Goal: Transaction & Acquisition: Purchase product/service

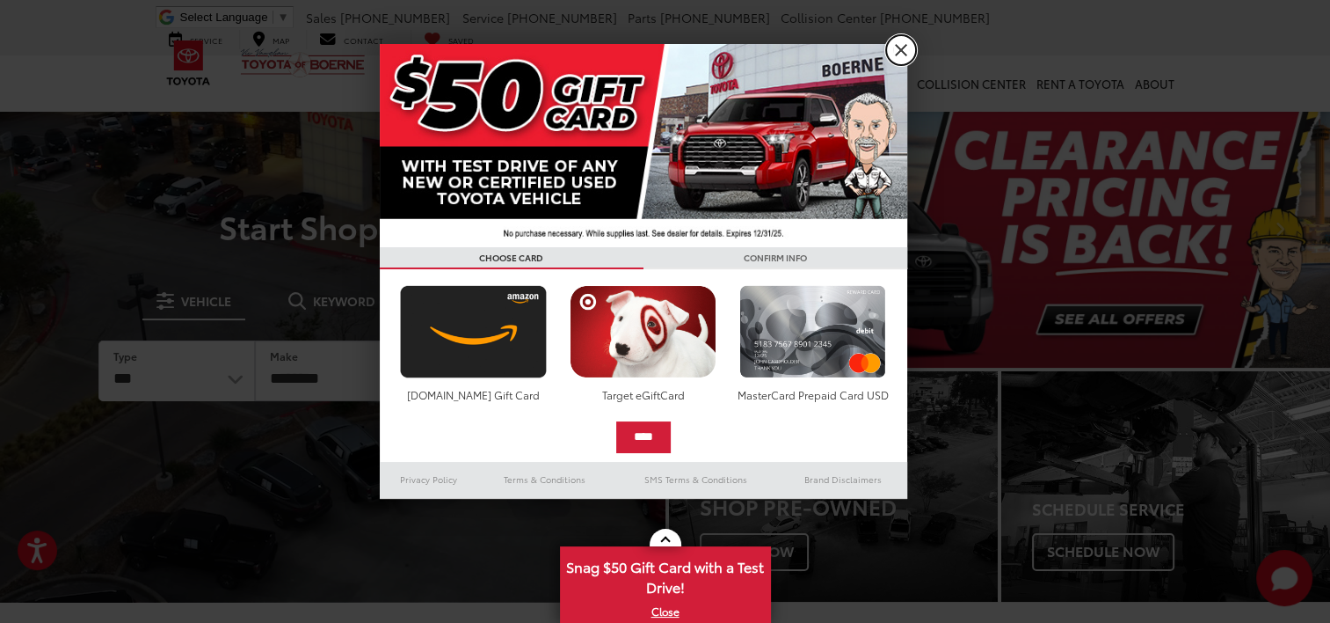
click at [897, 53] on link "X" at bounding box center [901, 50] width 30 height 30
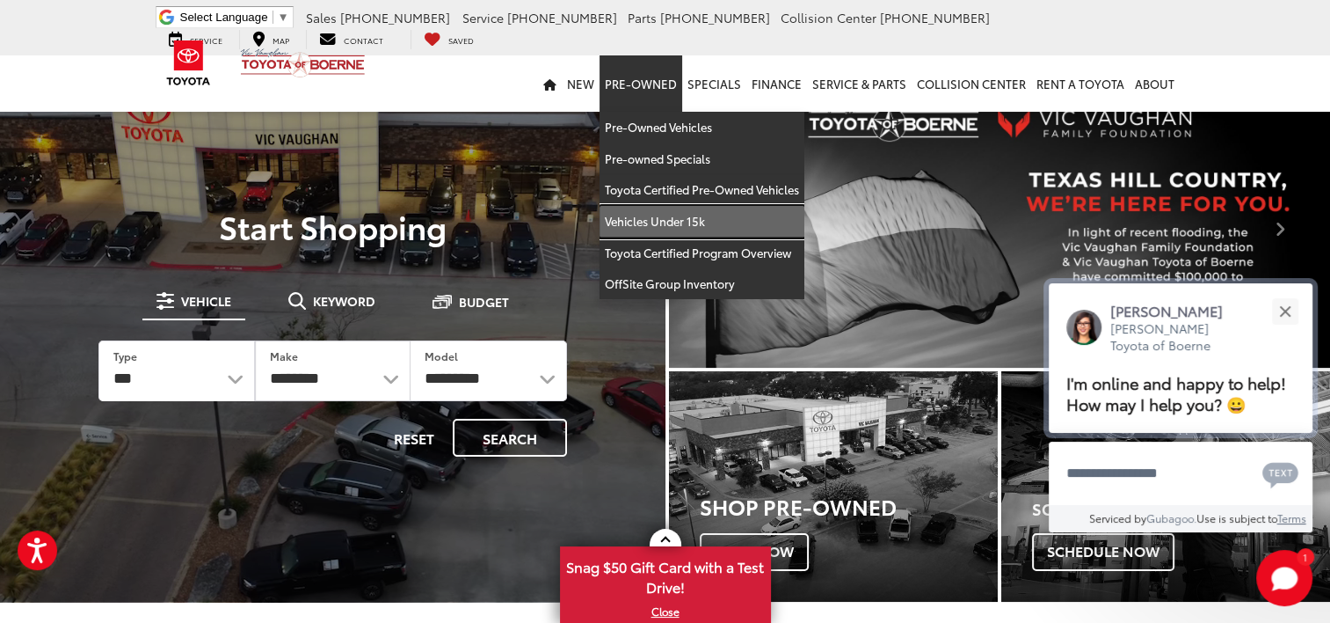
drag, startPoint x: 651, startPoint y: 230, endPoint x: 1254, endPoint y: 398, distance: 626.4
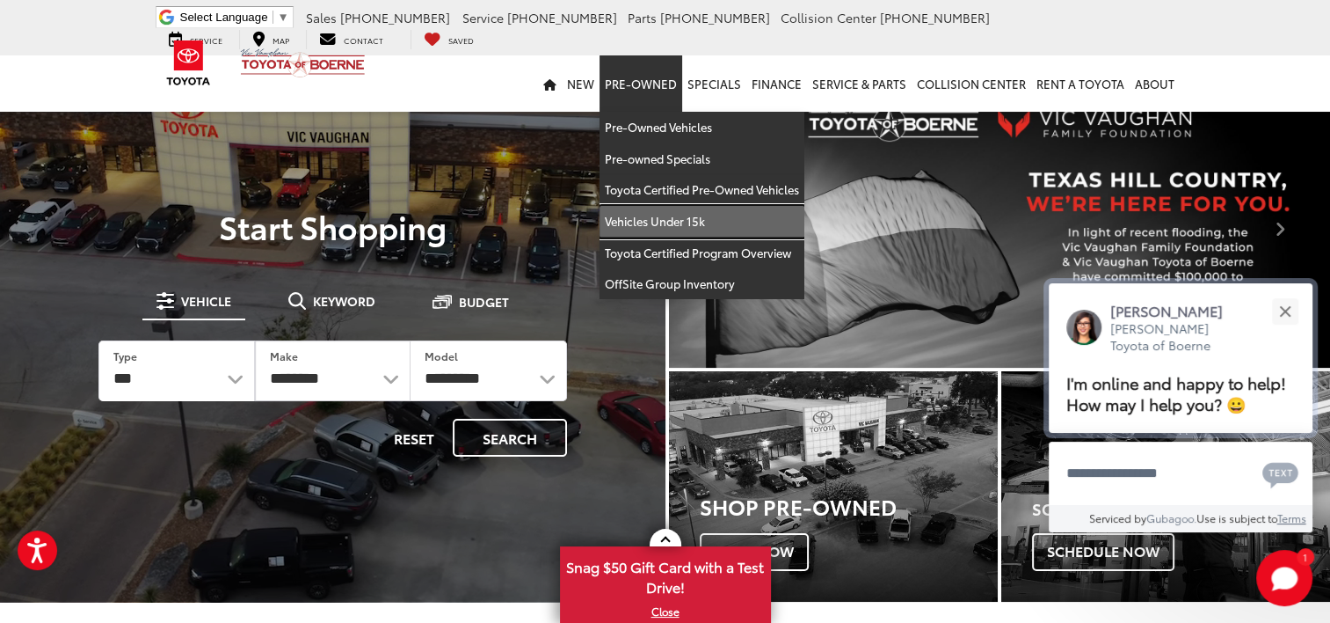
click at [651, 230] on link "Vehicles Under 15k" at bounding box center [702, 222] width 205 height 32
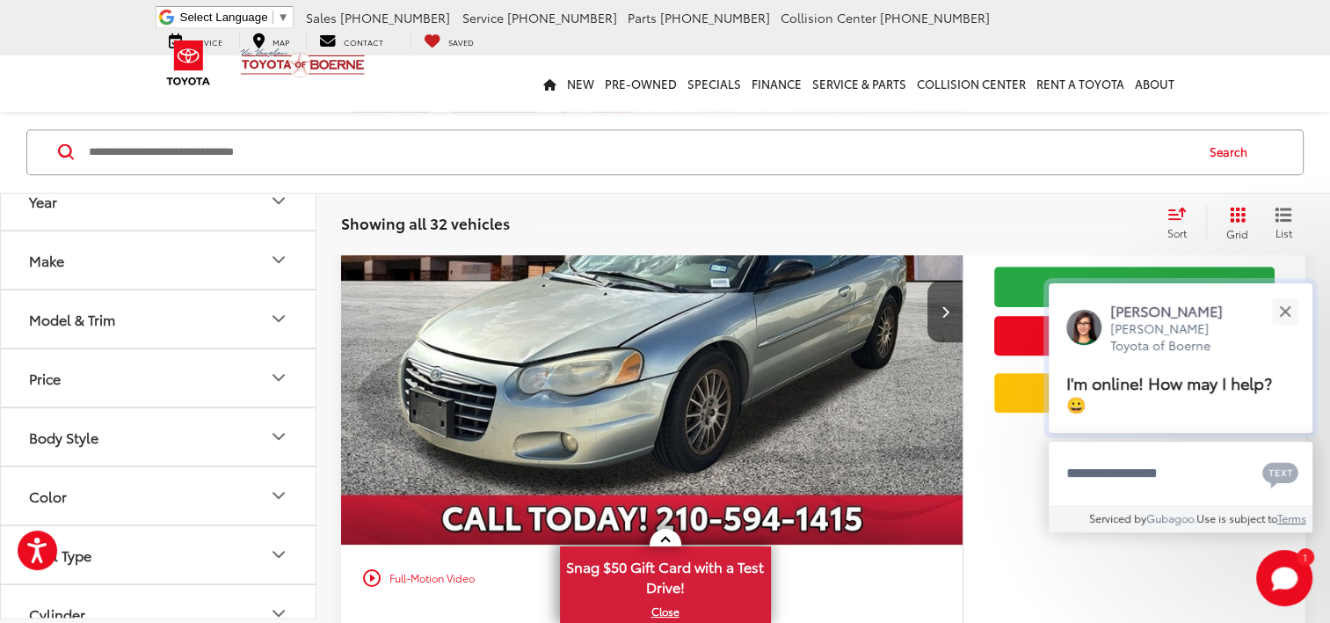
scroll to position [1055, 0]
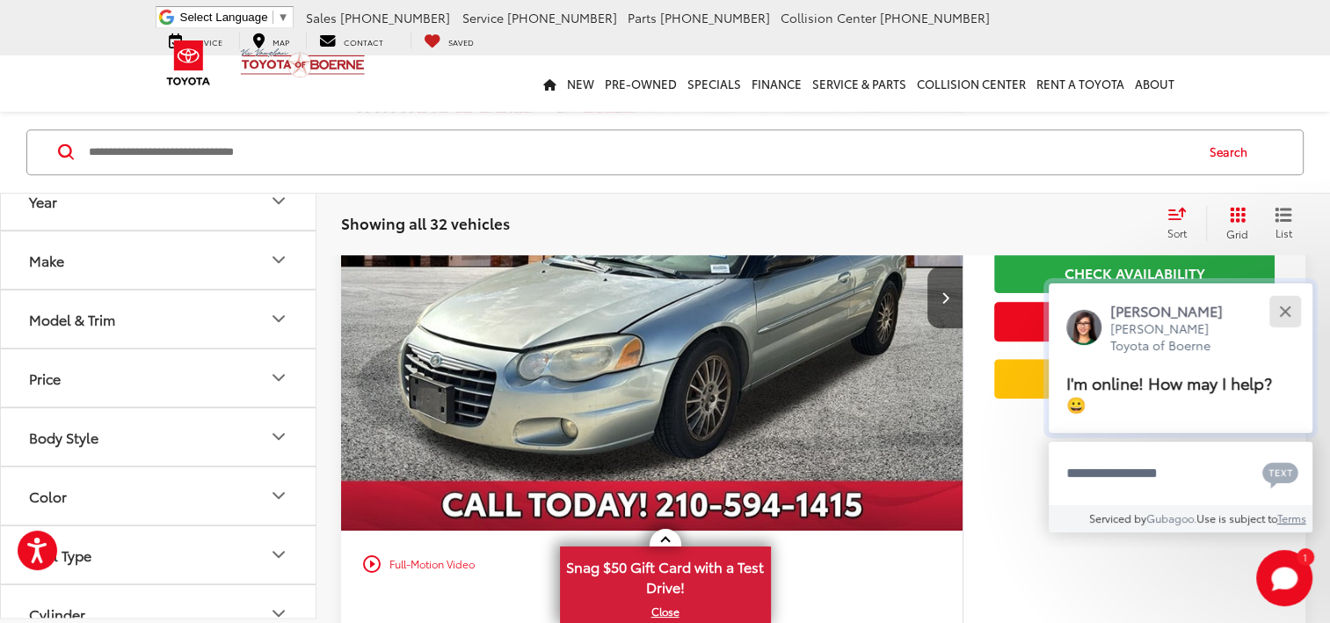
click at [1282, 307] on div "Close" at bounding box center [1284, 310] width 11 height 11
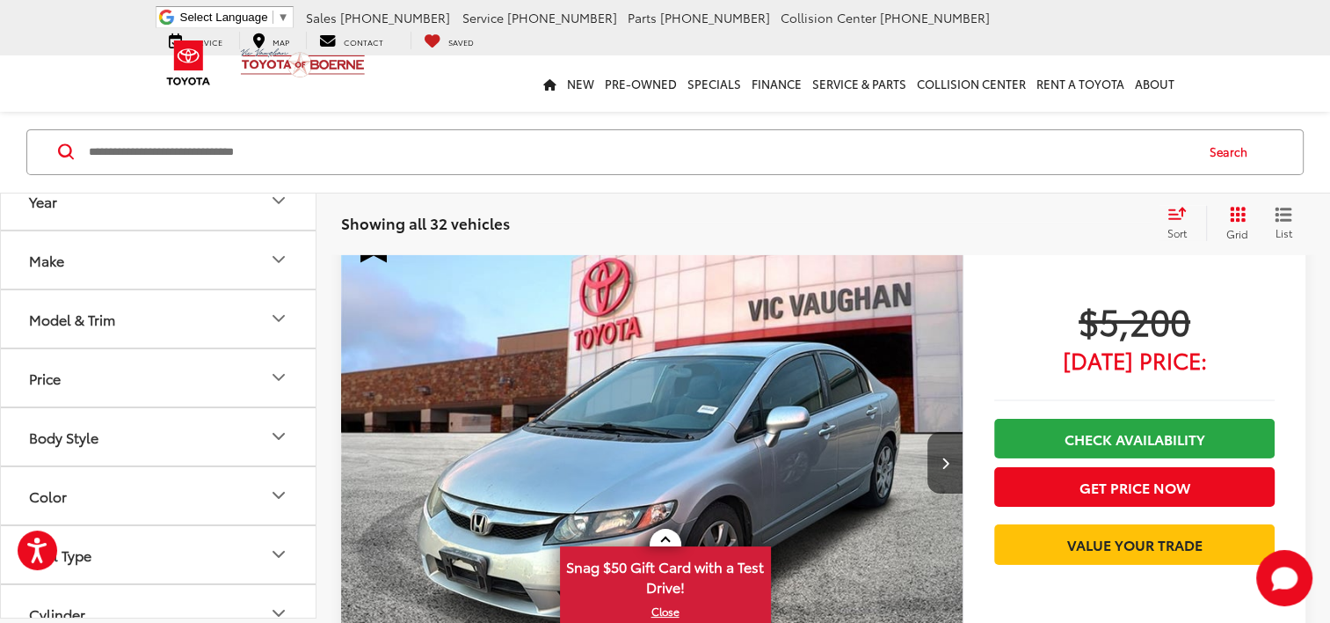
scroll to position [5804, 0]
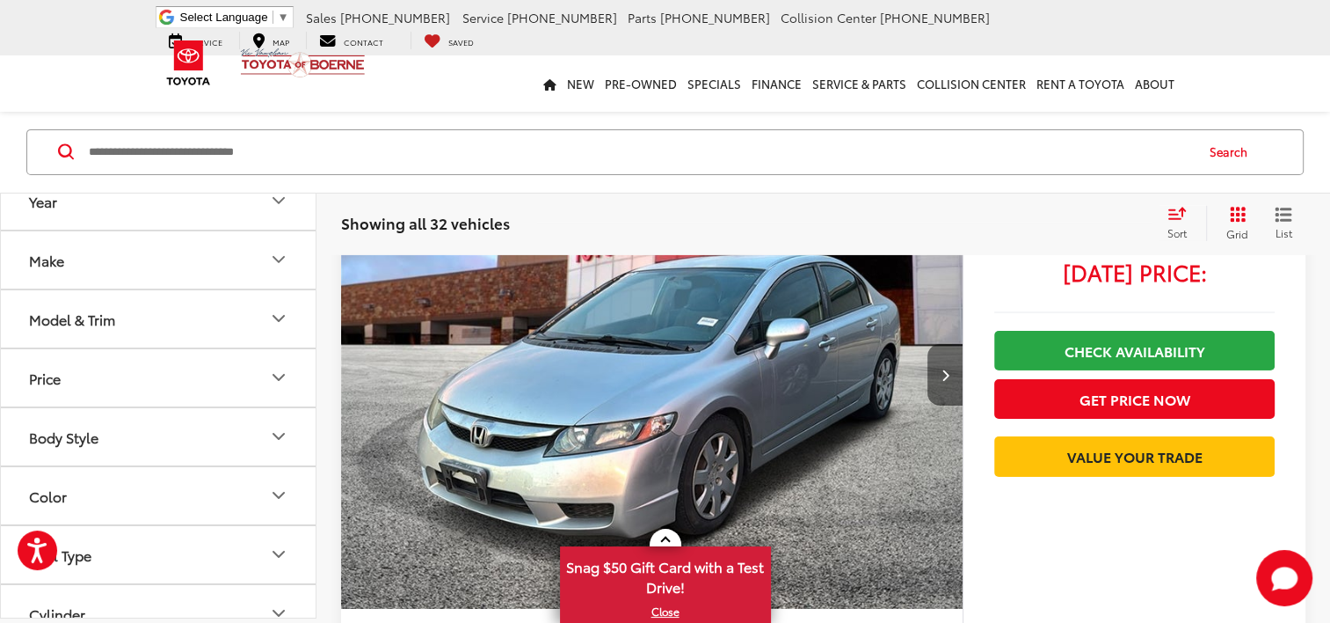
click at [942, 371] on button "Next image" at bounding box center [945, 375] width 35 height 62
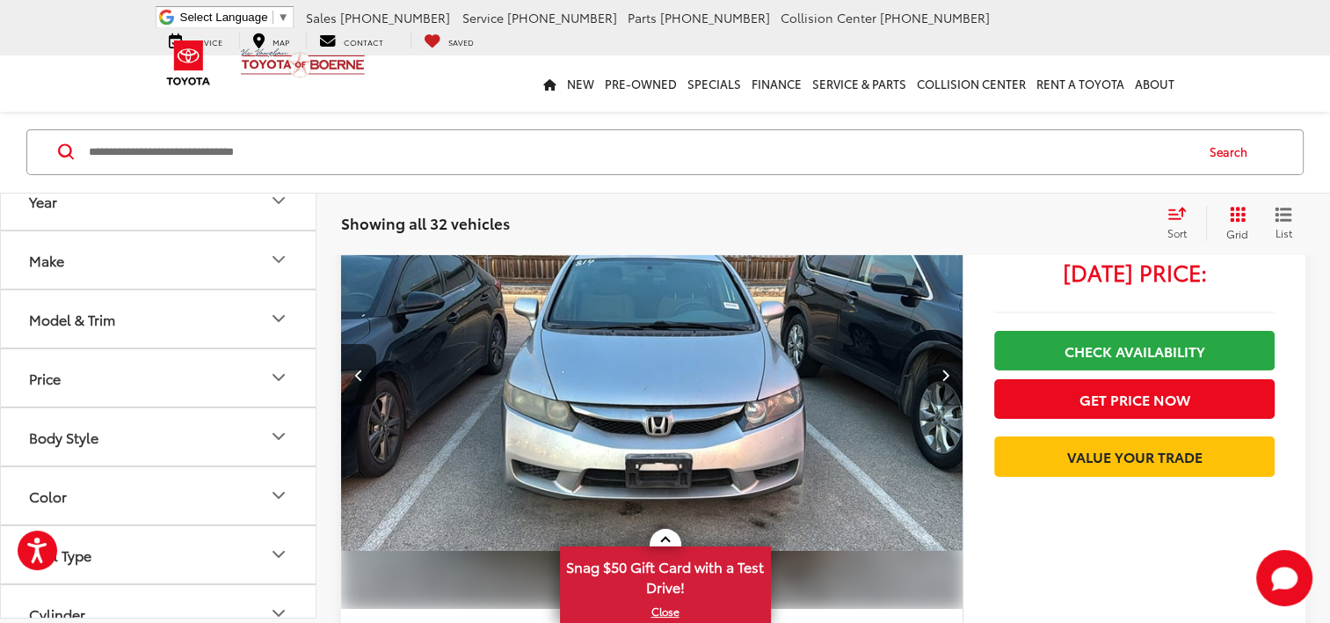
click at [942, 371] on button "Next image" at bounding box center [945, 375] width 35 height 62
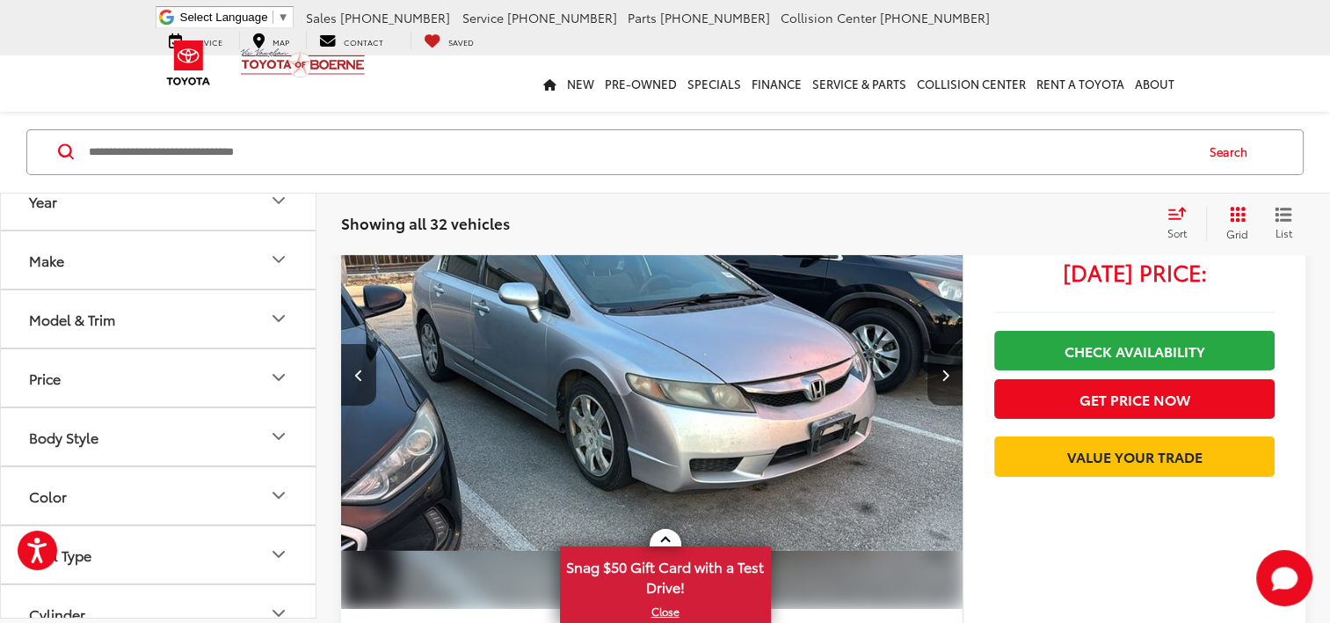
click at [942, 371] on button "Next image" at bounding box center [945, 375] width 35 height 62
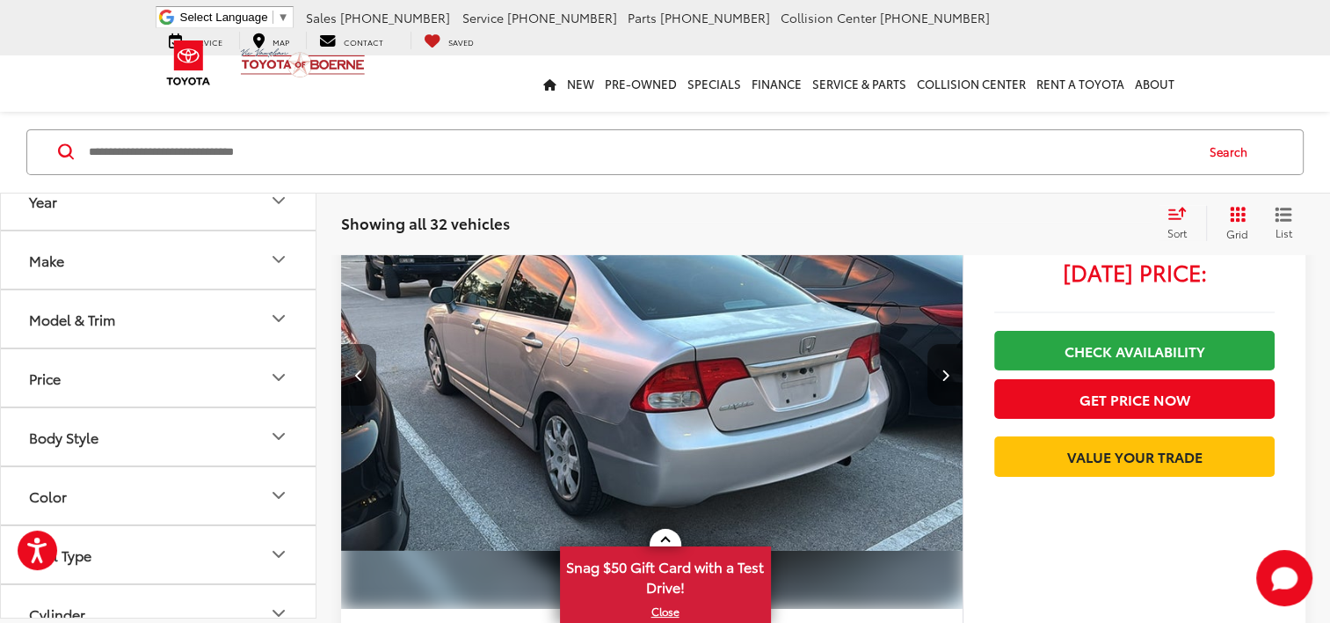
click at [942, 371] on button "Next image" at bounding box center [945, 375] width 35 height 62
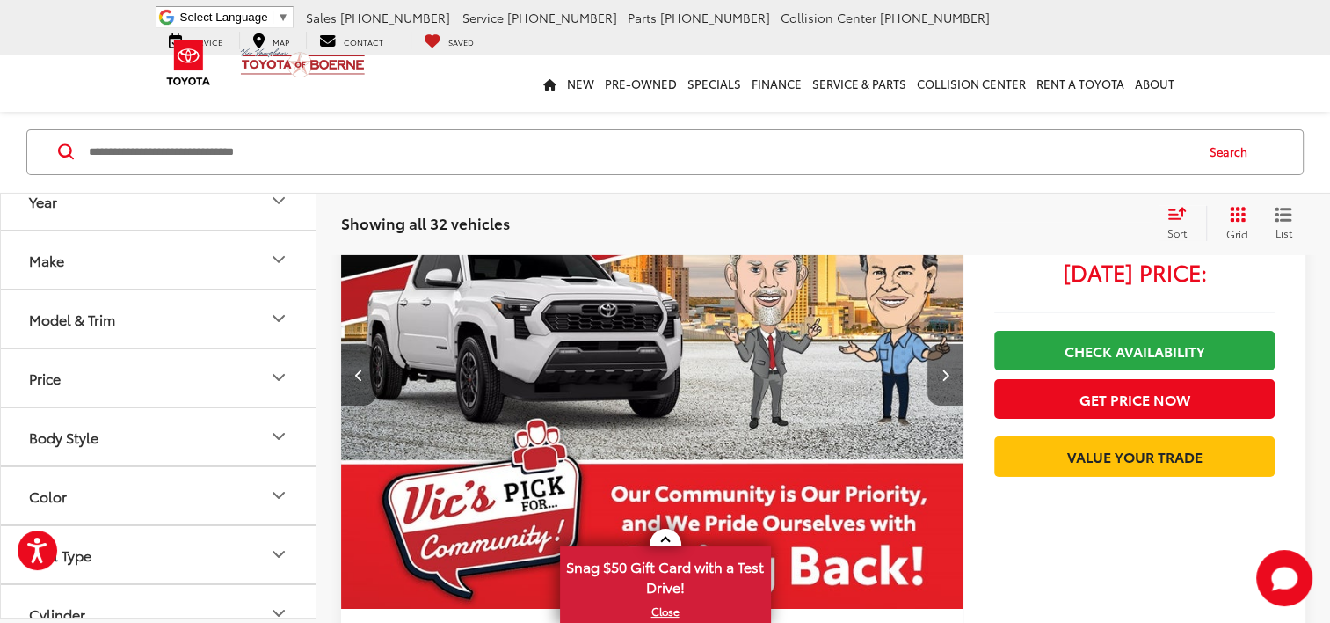
click at [942, 371] on button "Next image" at bounding box center [945, 375] width 35 height 62
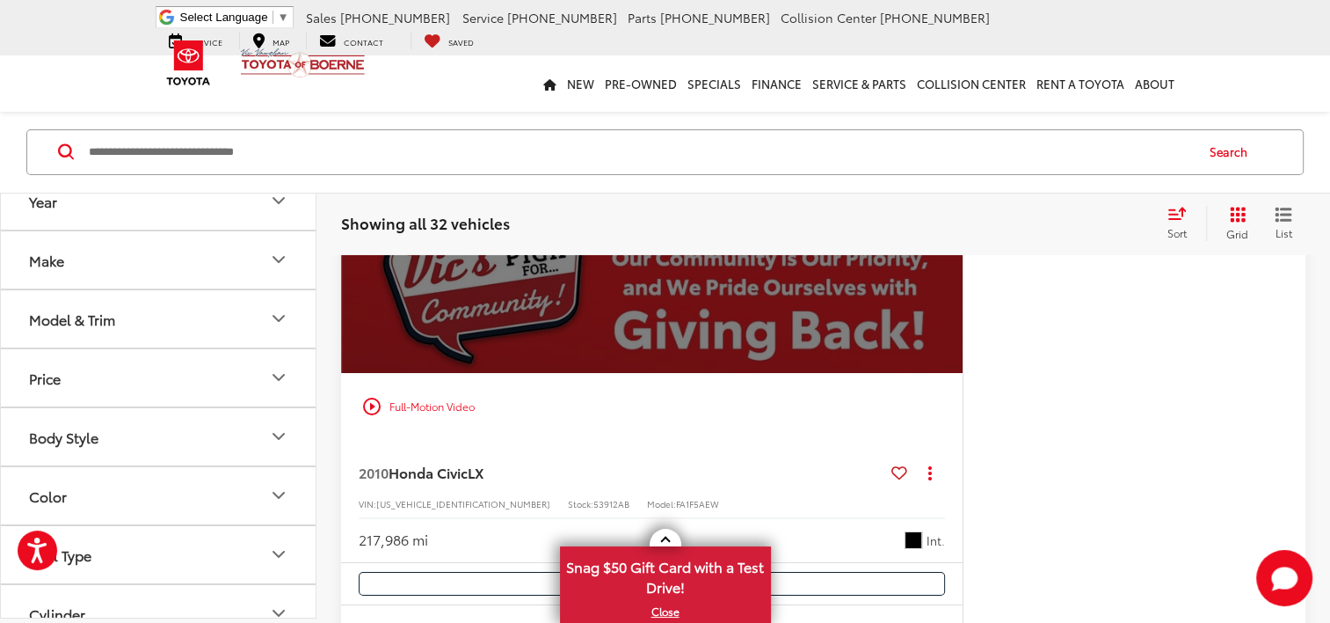
scroll to position [6067, 0]
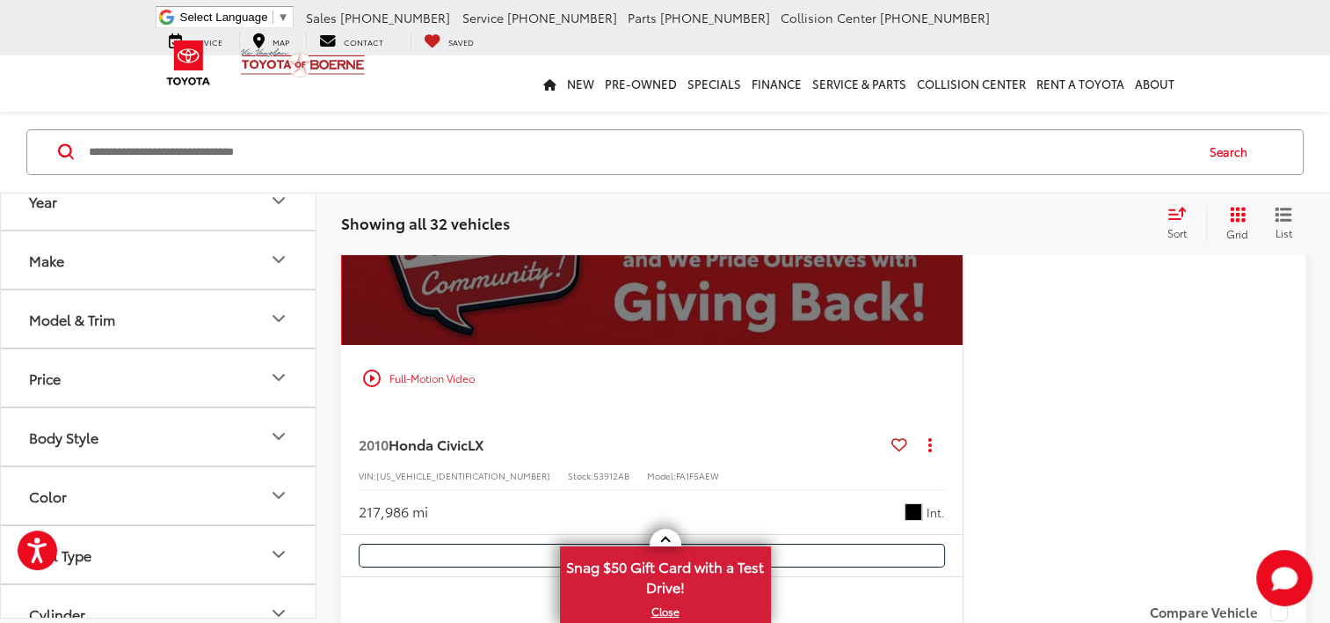
click at [436, 379] on div "play_circle_outline Full-Motion Video" at bounding box center [651, 378] width 595 height 32
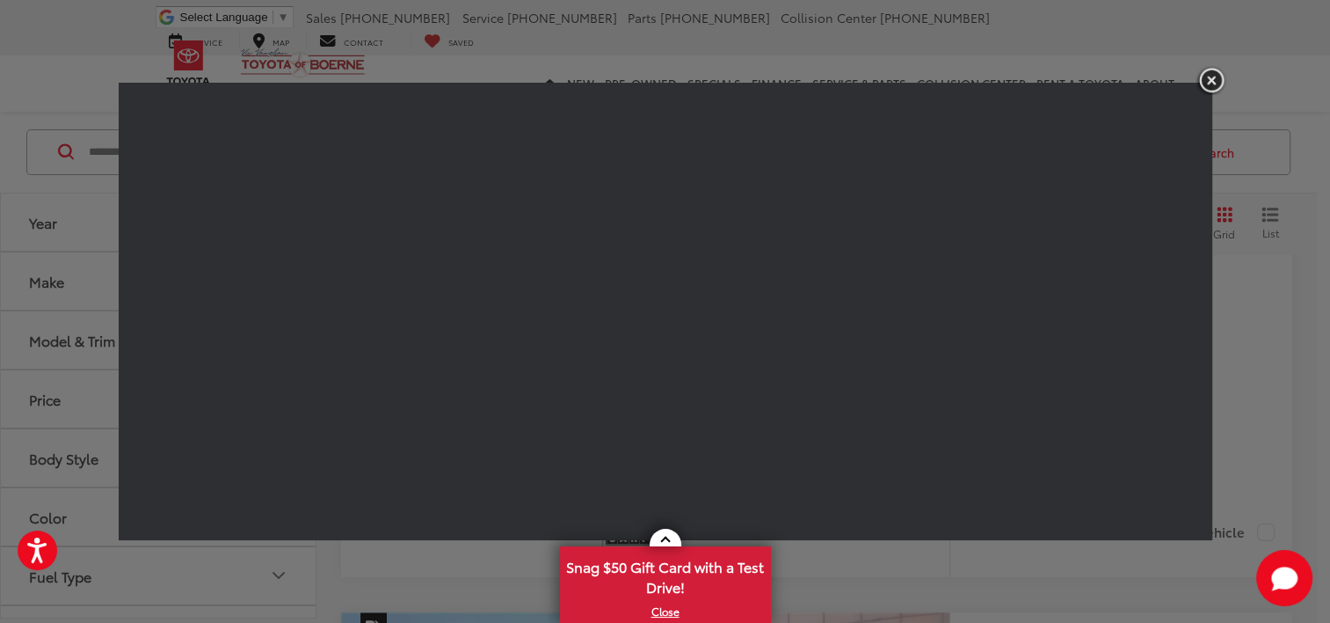
scroll to position [0, 3054]
click at [1209, 85] on img "button" at bounding box center [1212, 80] width 32 height 29
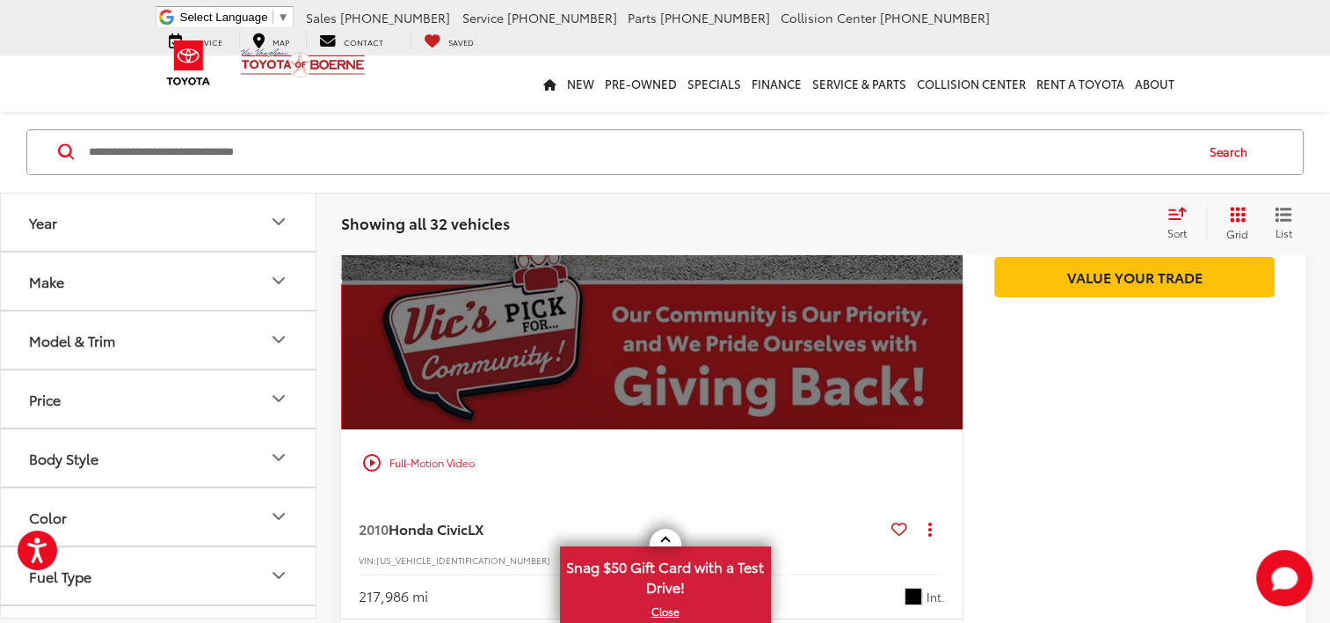
scroll to position [5980, 0]
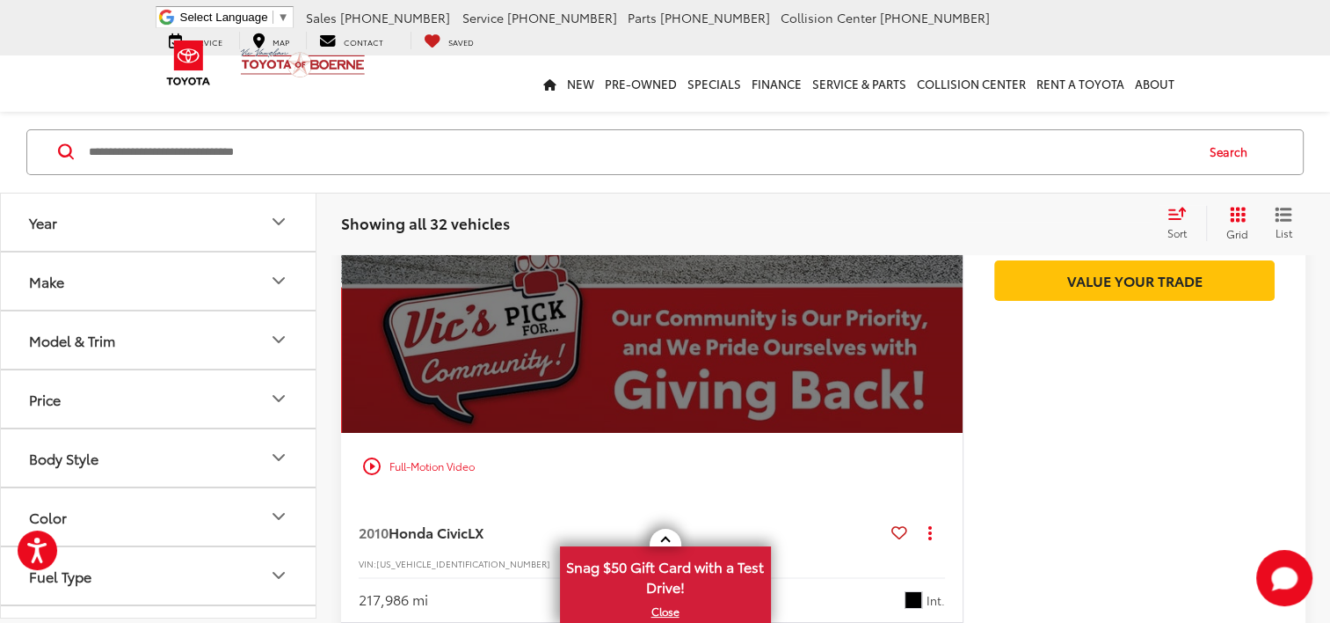
click at [430, 475] on div "play_circle_outline Full-Motion Video" at bounding box center [651, 466] width 595 height 32
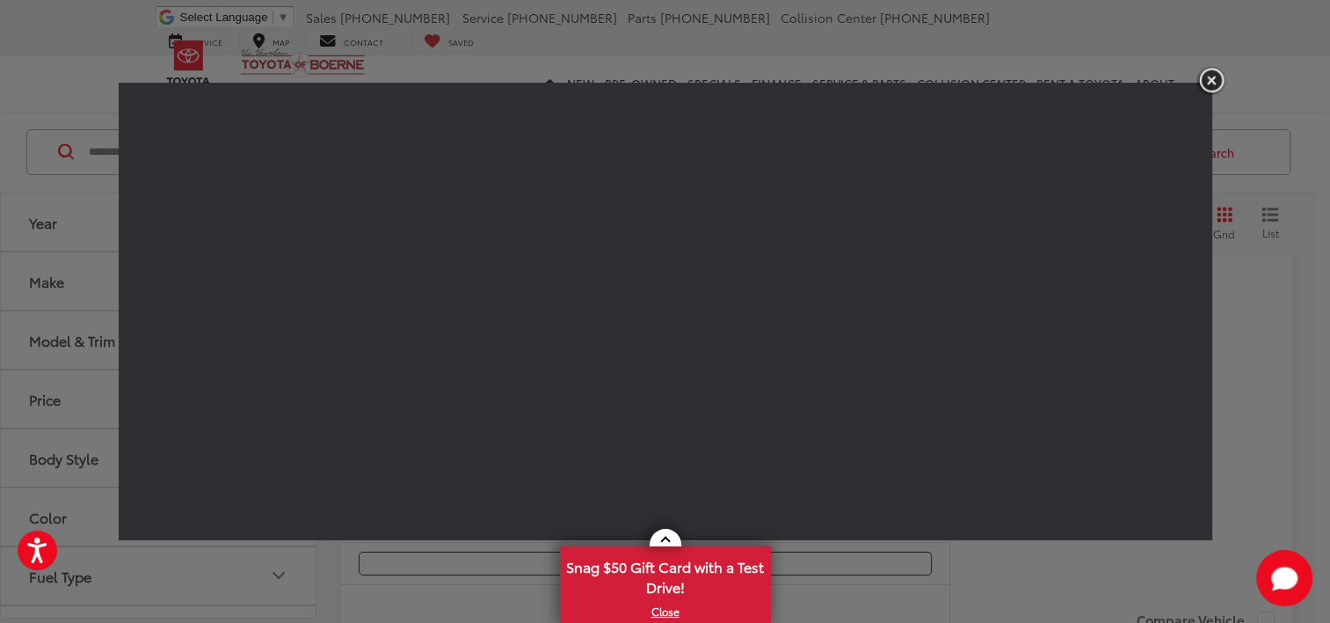
click at [1213, 91] on img "button" at bounding box center [1212, 80] width 32 height 29
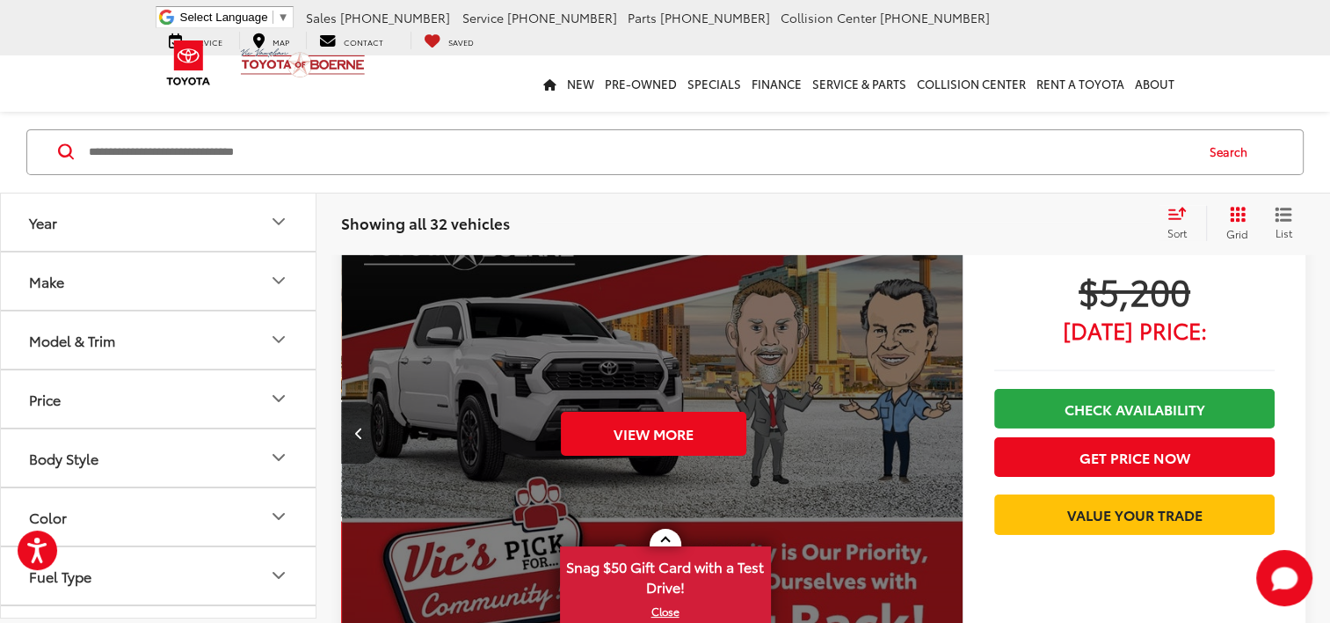
scroll to position [5716, 0]
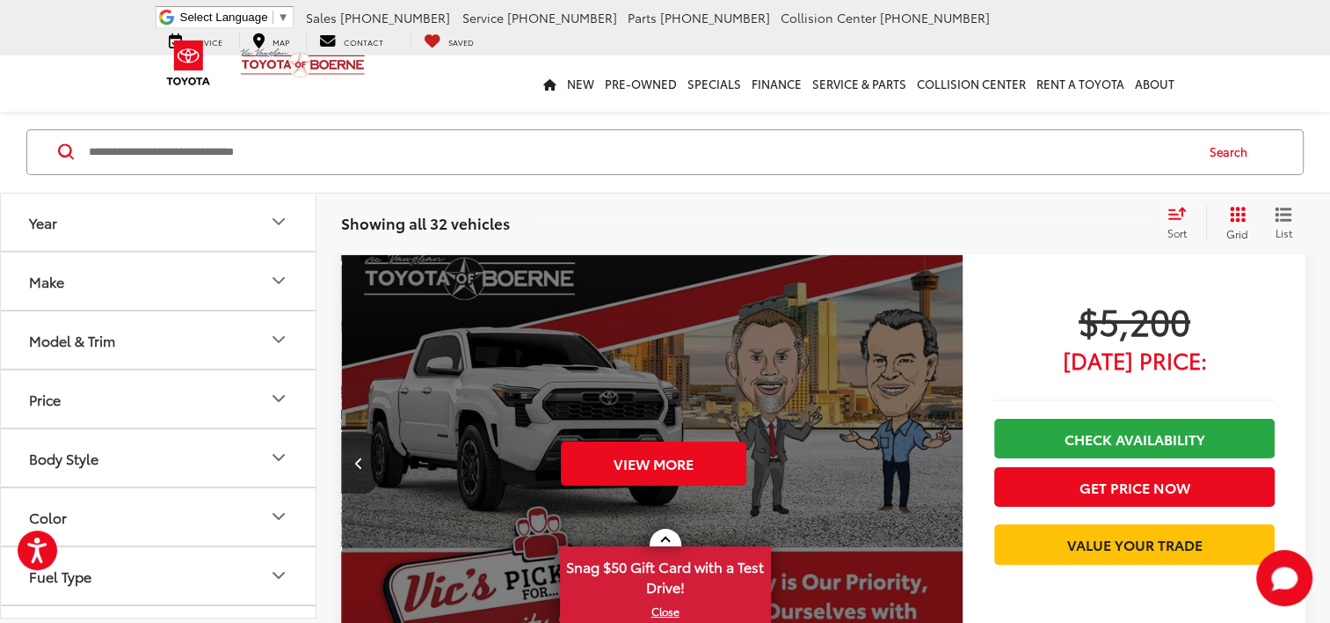
click at [770, 330] on div "View More" at bounding box center [654, 464] width 624 height 468
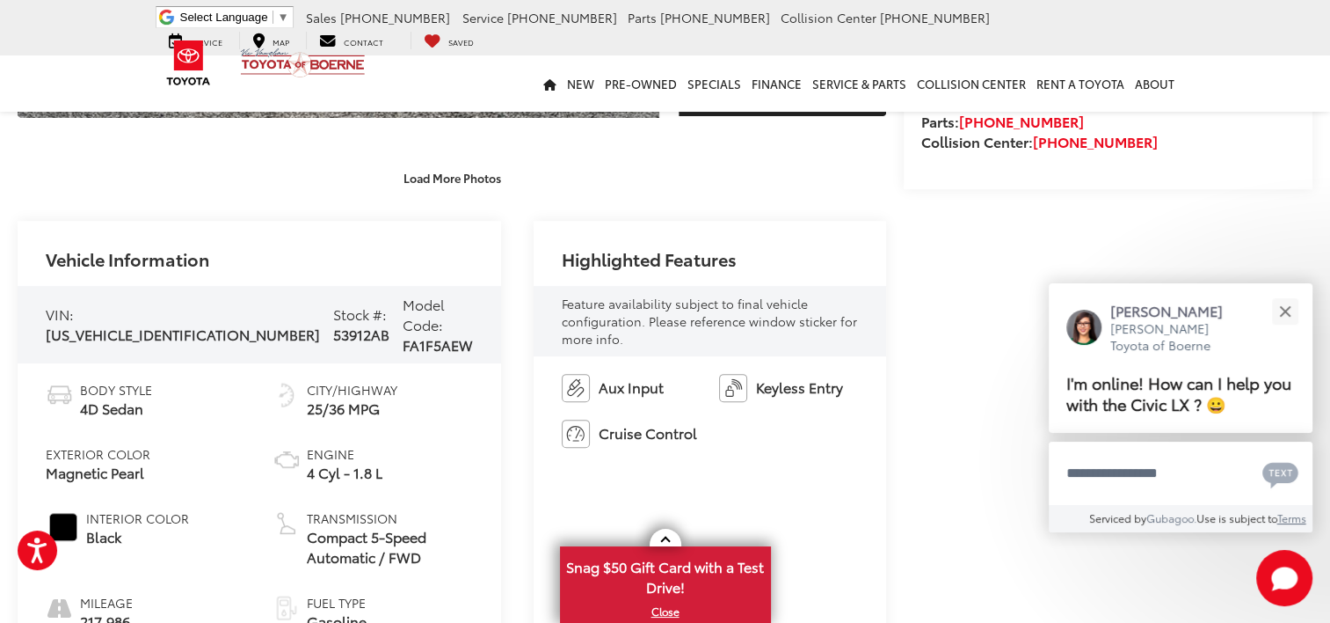
scroll to position [651, 0]
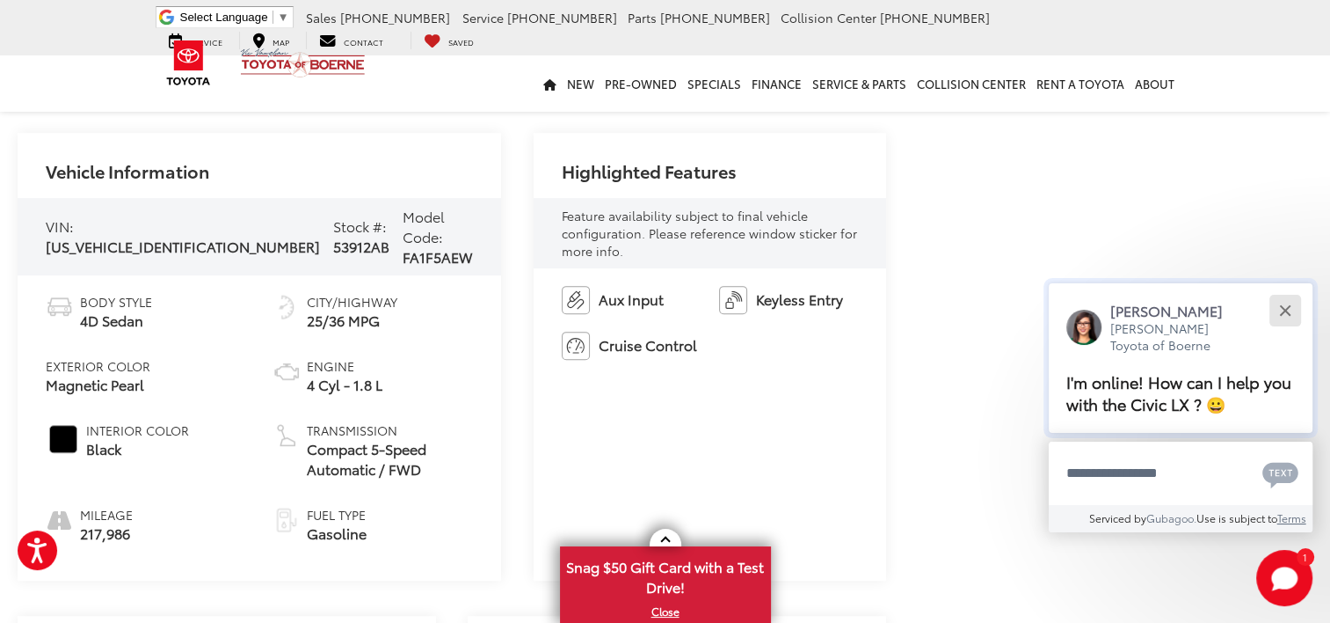
click at [1274, 310] on button "Close" at bounding box center [1285, 311] width 38 height 38
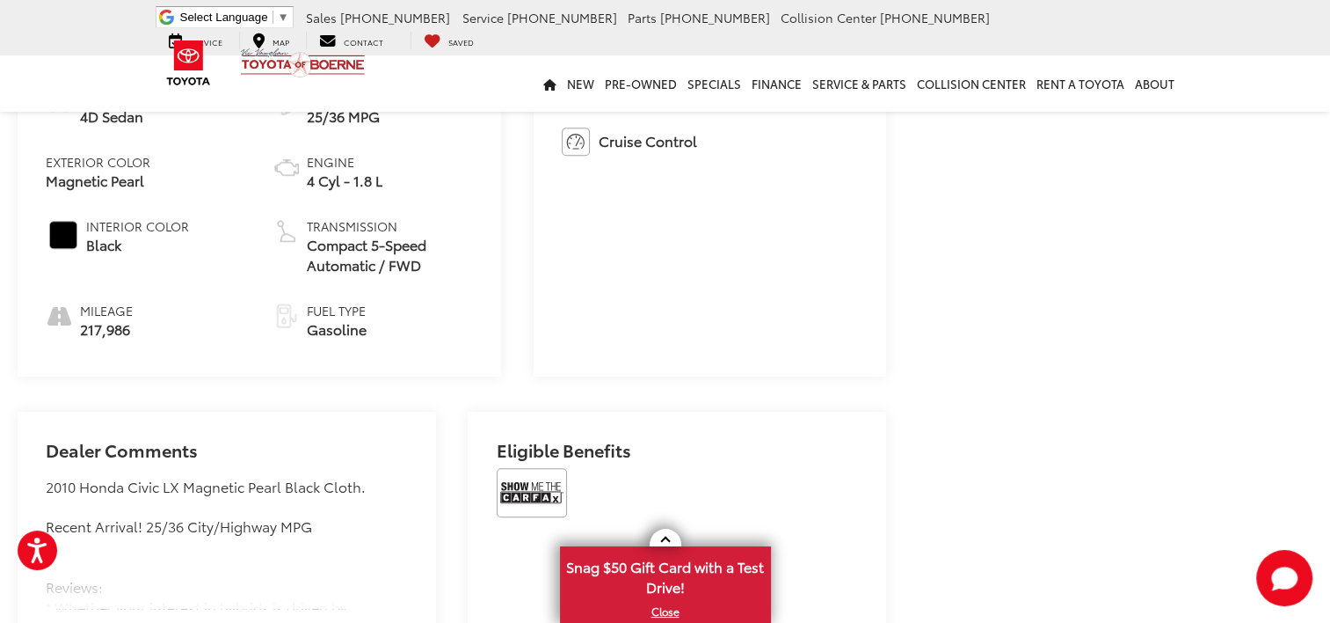
scroll to position [915, 0]
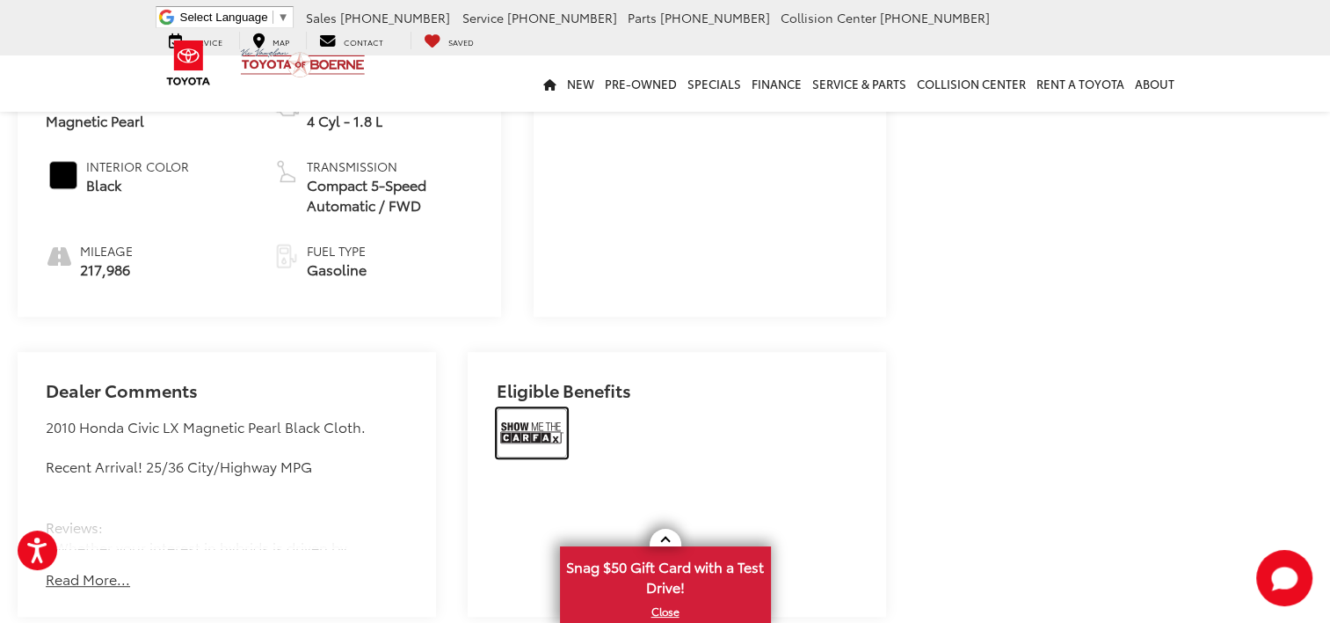
click at [538, 431] on img at bounding box center [532, 432] width 70 height 49
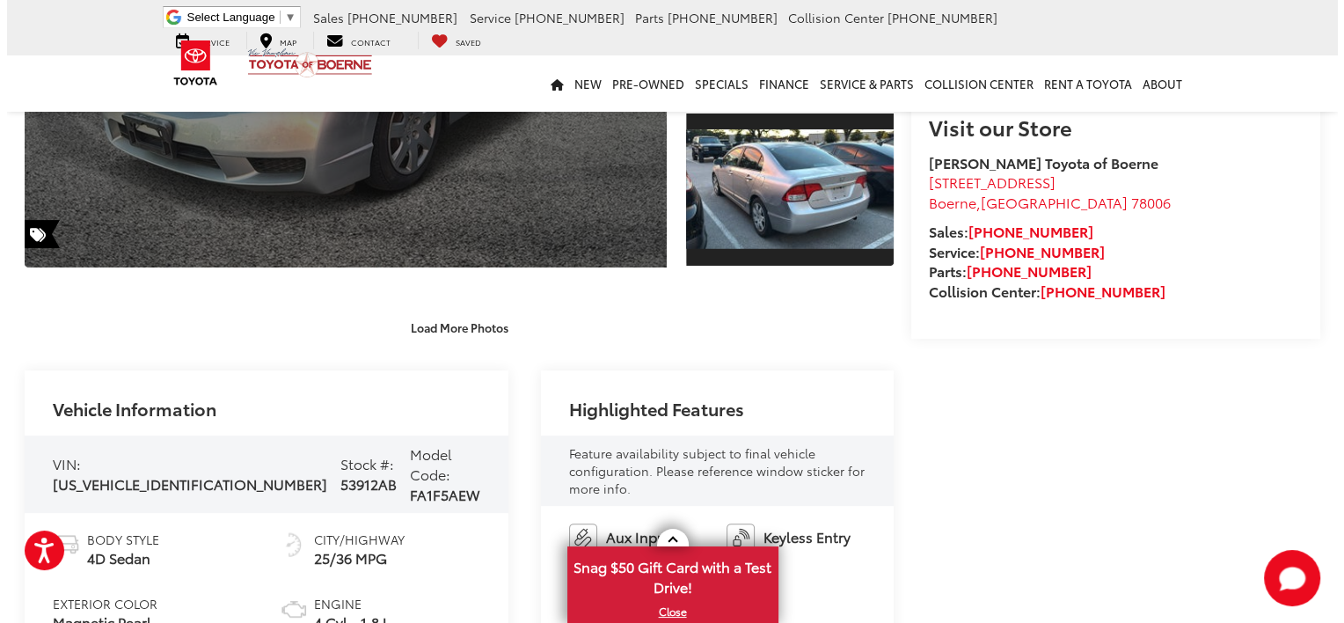
scroll to position [123, 0]
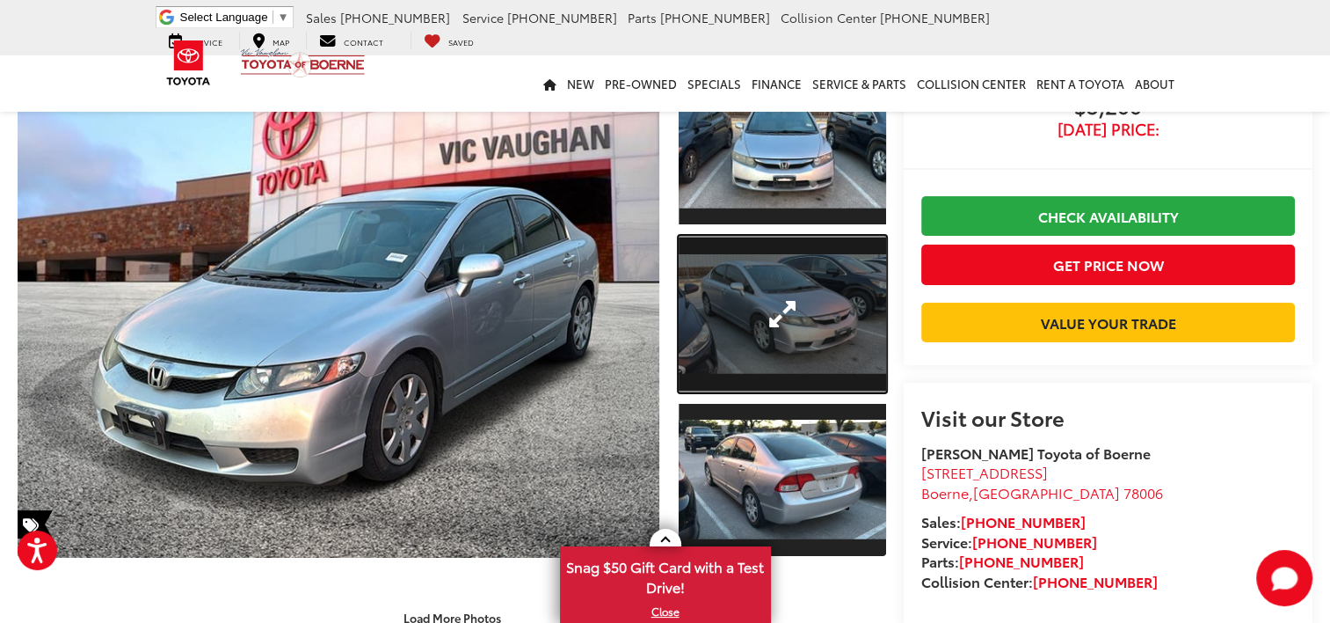
click at [793, 336] on link "Expand Photo 2" at bounding box center [783, 314] width 208 height 156
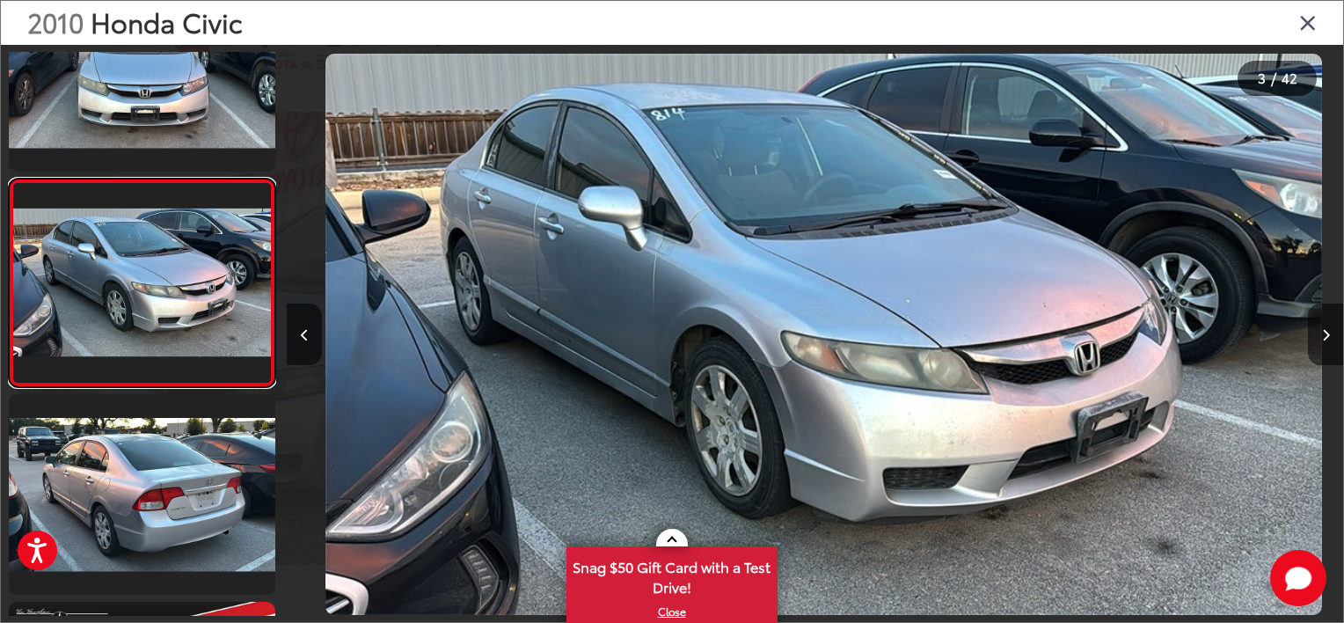
scroll to position [0, 2112]
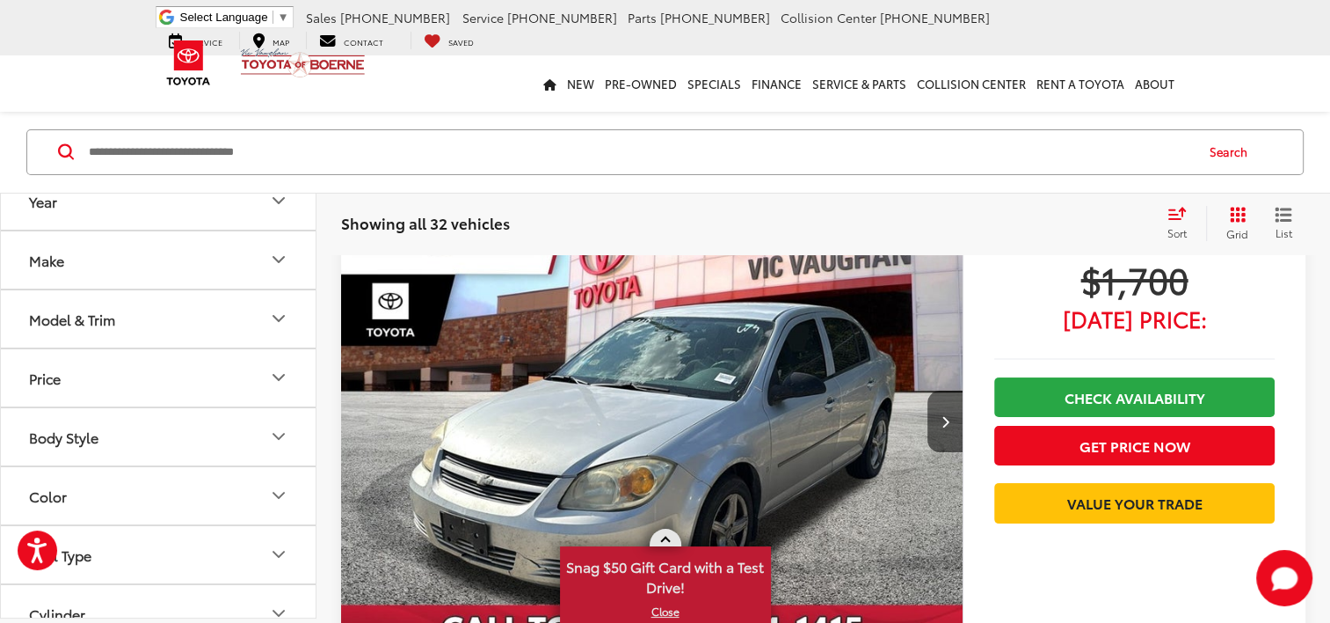
scroll to position [171, 0]
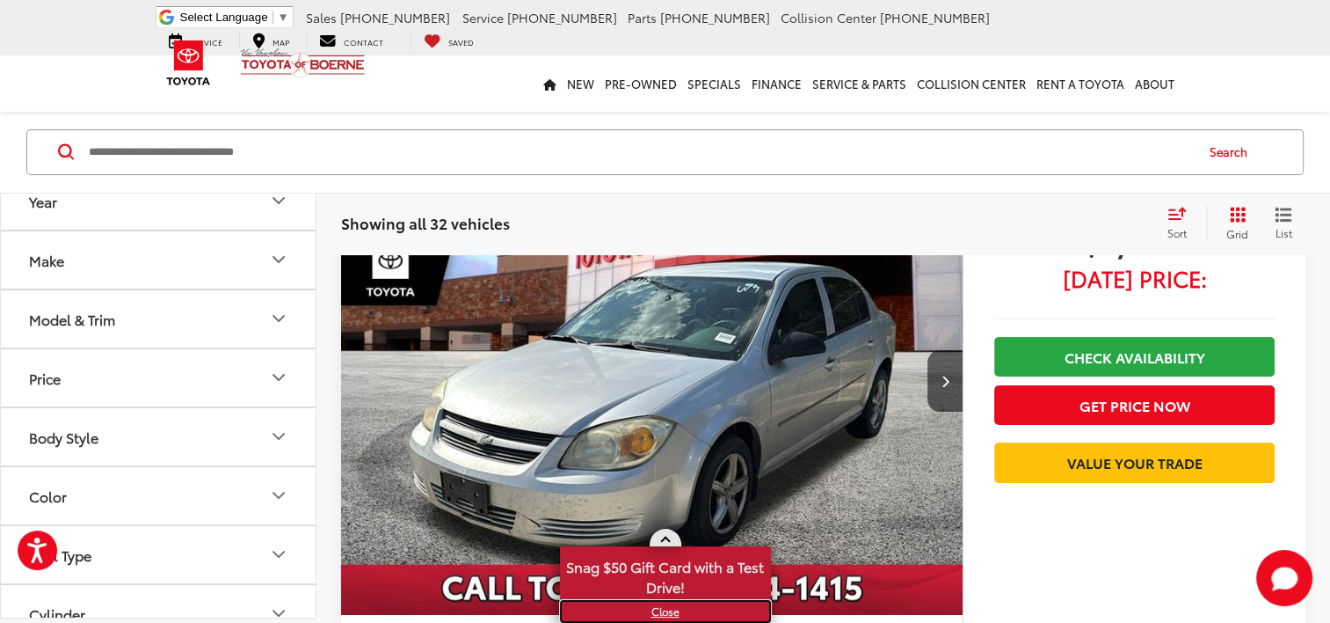
click at [677, 614] on link "X" at bounding box center [666, 610] width 208 height 19
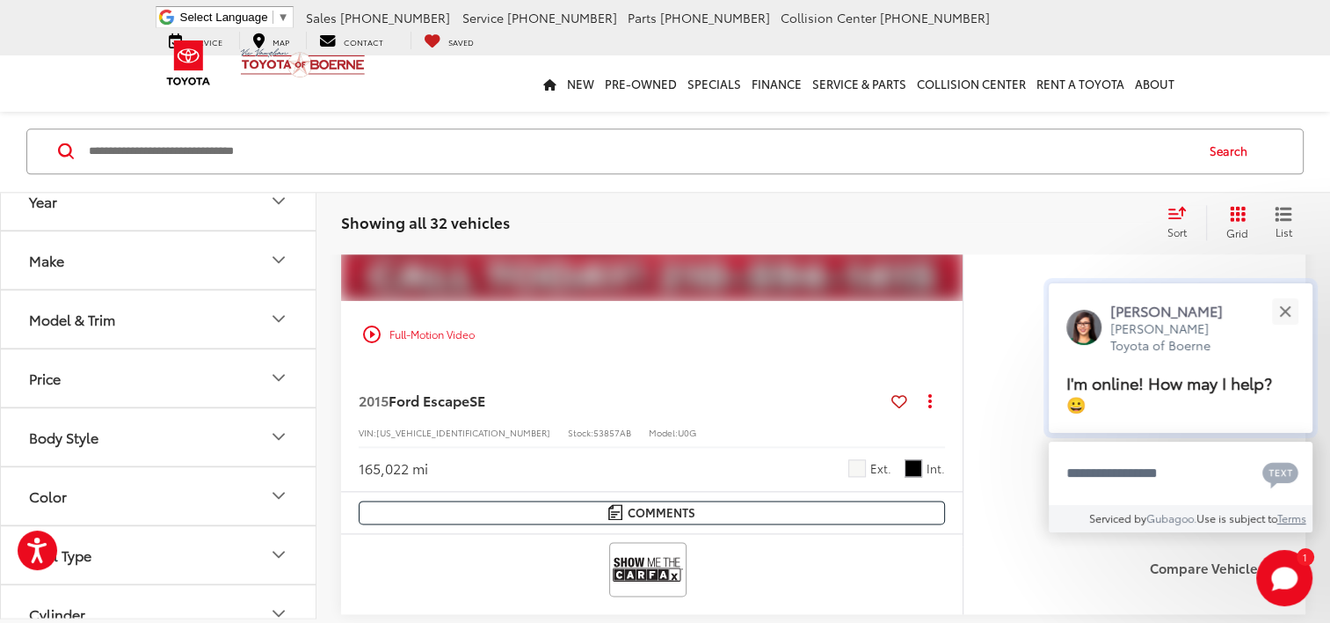
scroll to position [2193, 0]
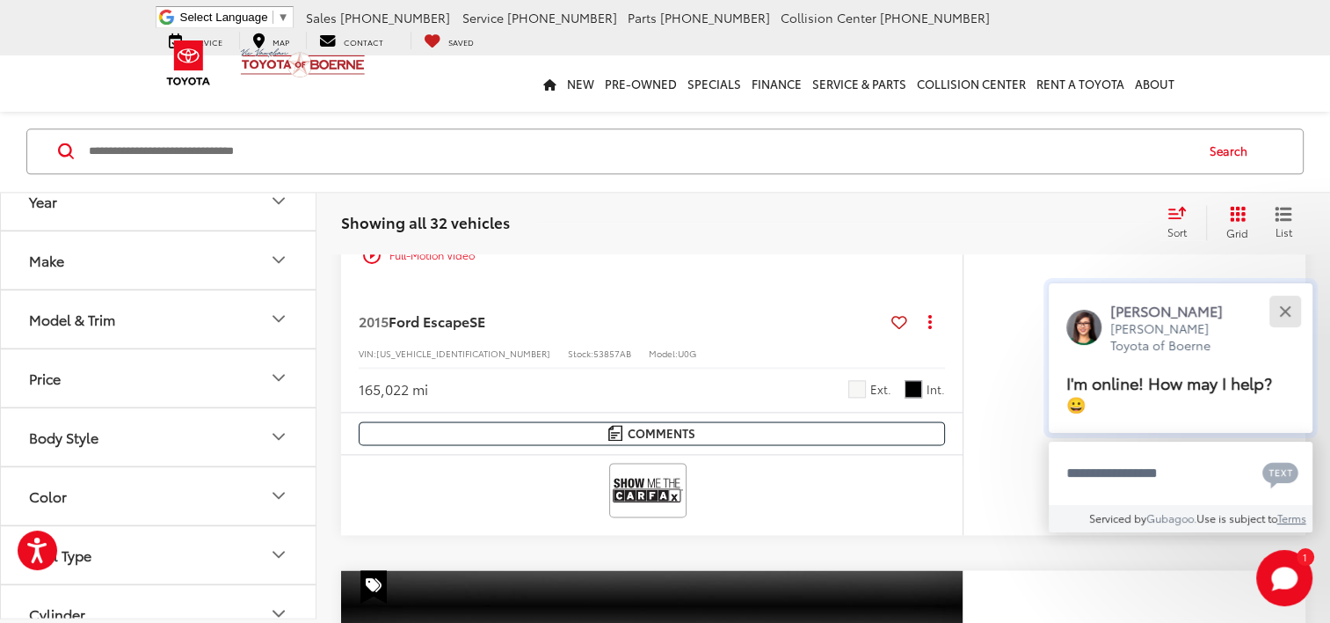
click at [1294, 302] on button "Close" at bounding box center [1285, 311] width 38 height 38
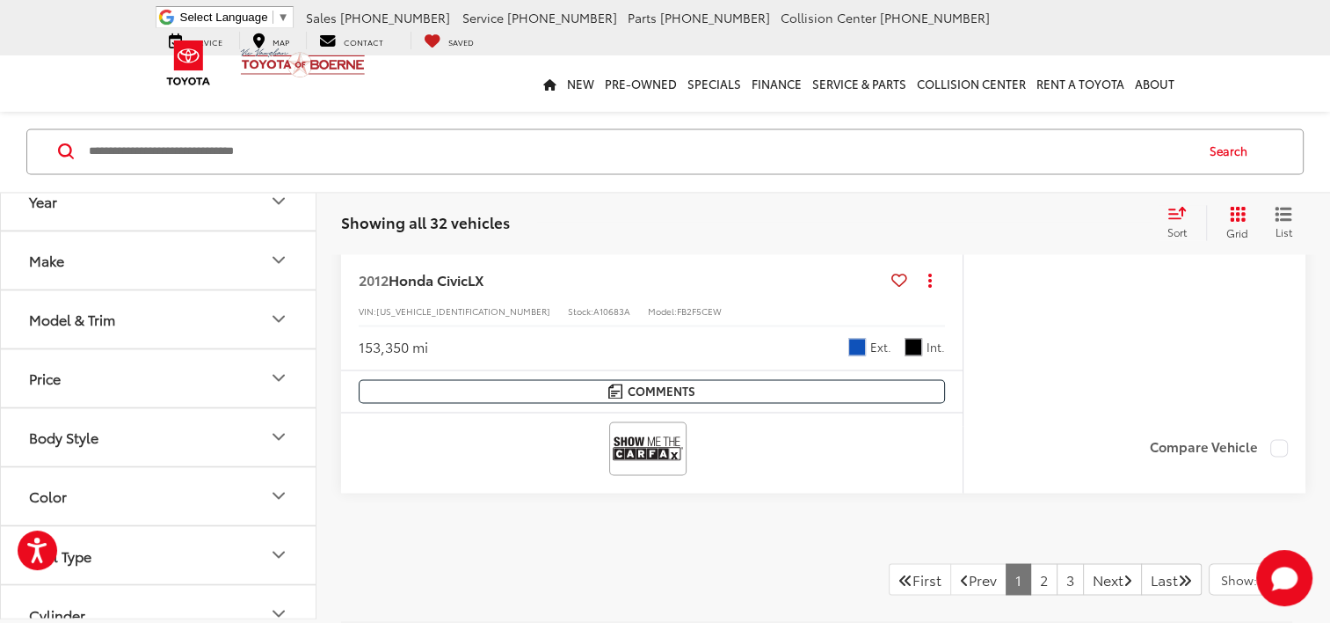
scroll to position [9546, 0]
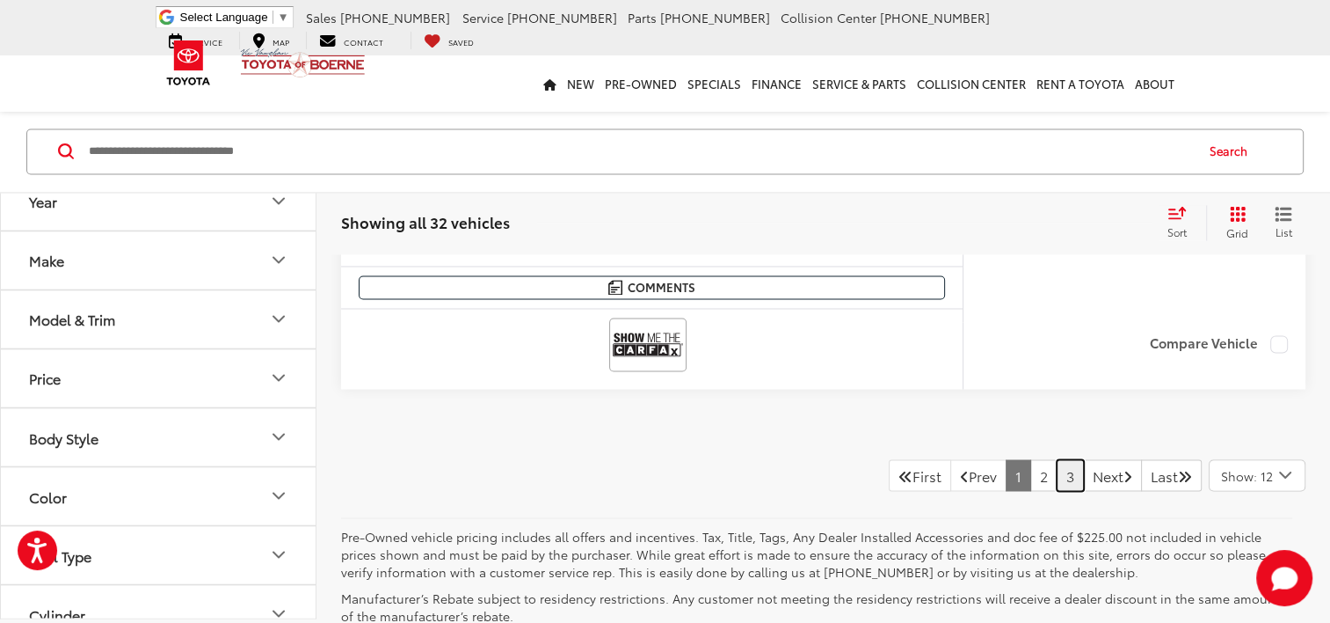
click at [1057, 466] on link "3" at bounding box center [1070, 475] width 27 height 32
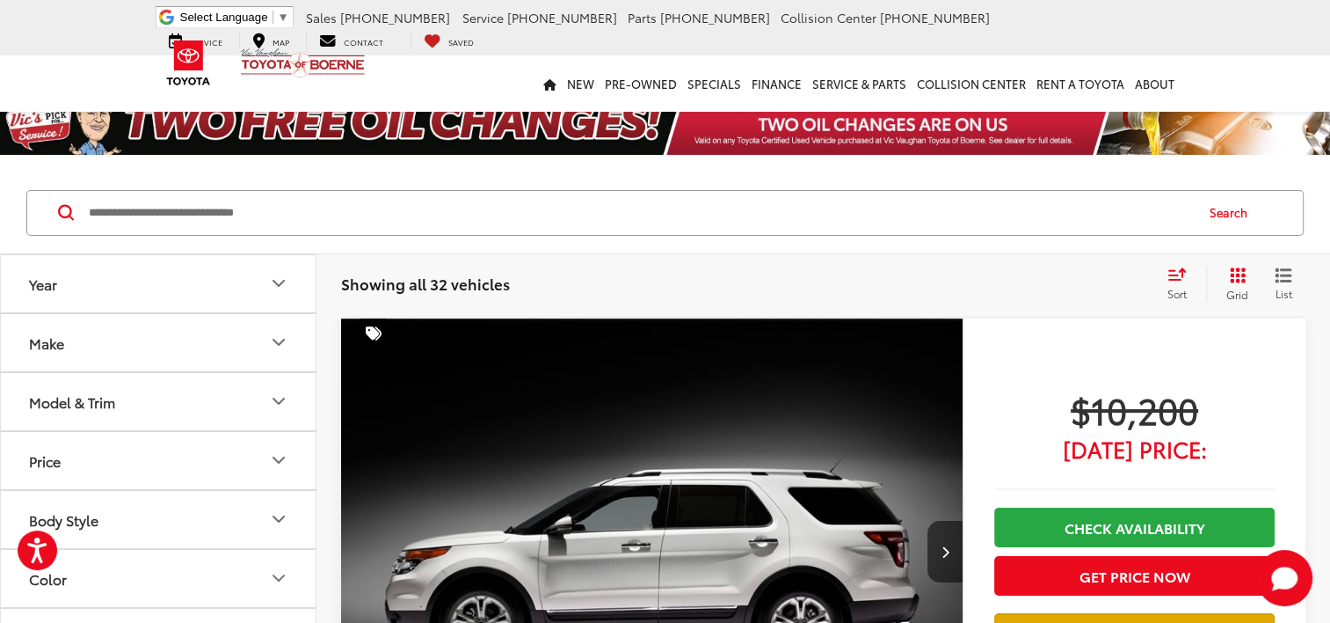
scroll to position [219, 0]
